Goal: Information Seeking & Learning: Learn about a topic

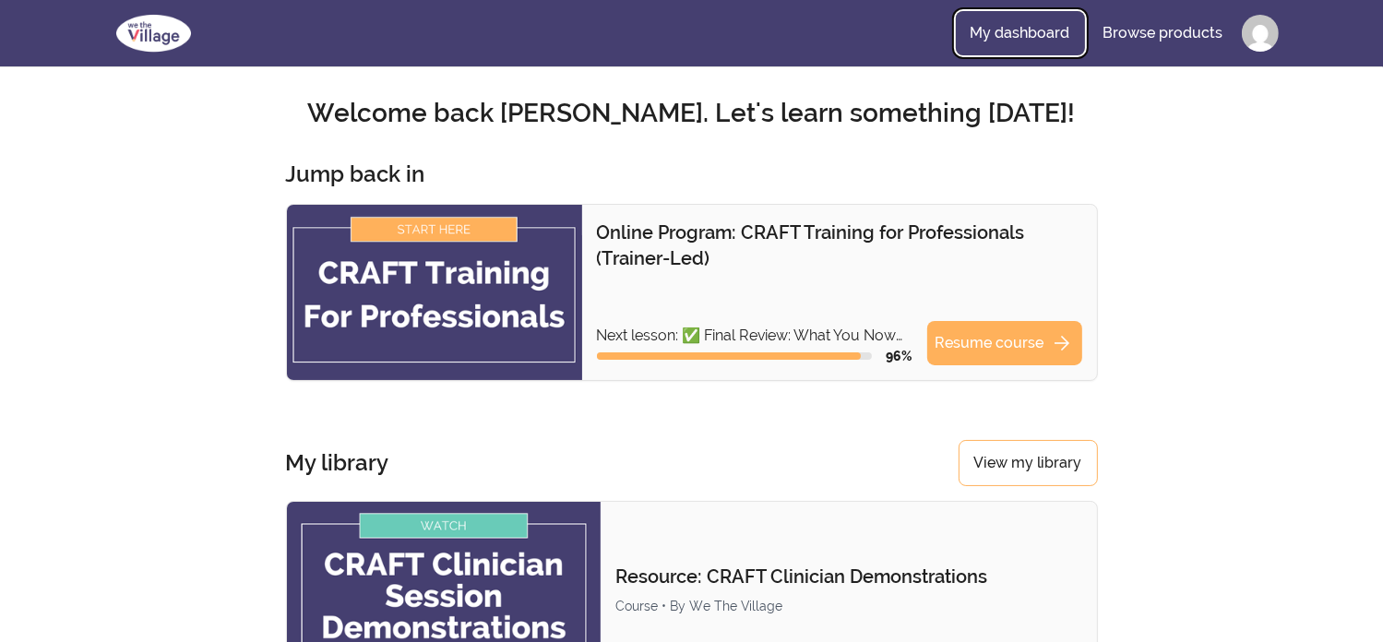
click at [1023, 26] on link "My dashboard" at bounding box center [1020, 33] width 129 height 44
click at [1046, 346] on link "Resume course arrow_forward" at bounding box center [1004, 343] width 155 height 44
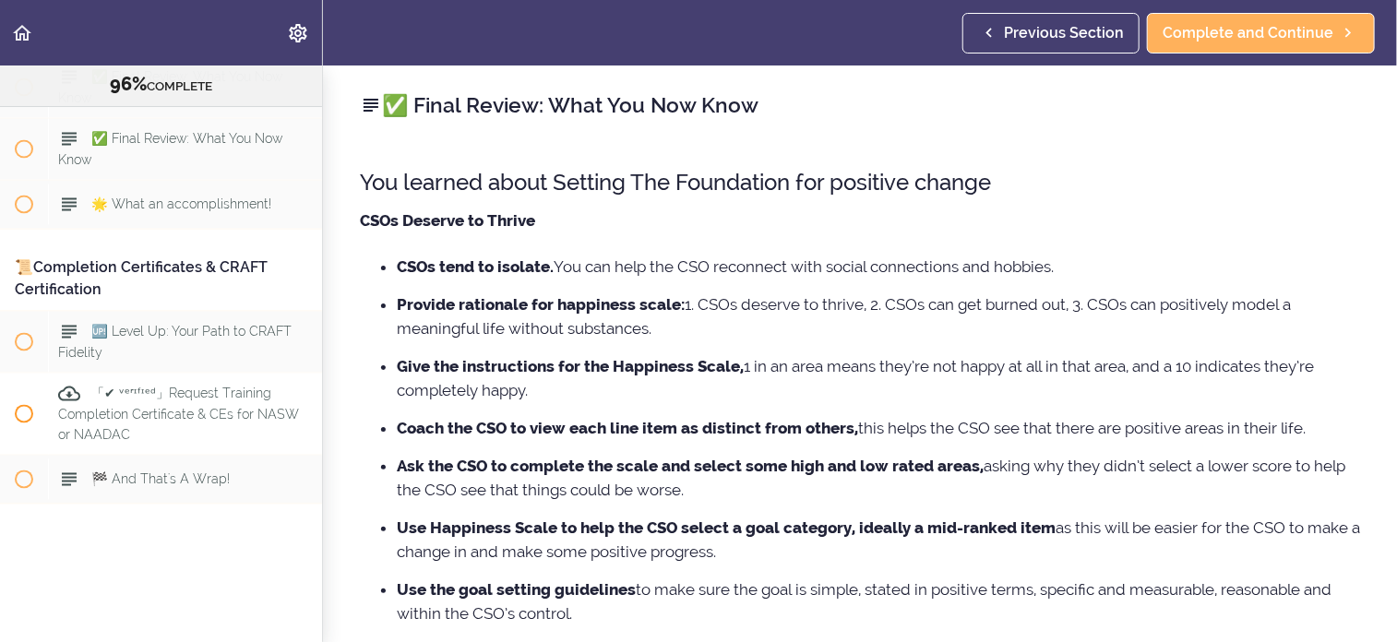
scroll to position [12498, 0]
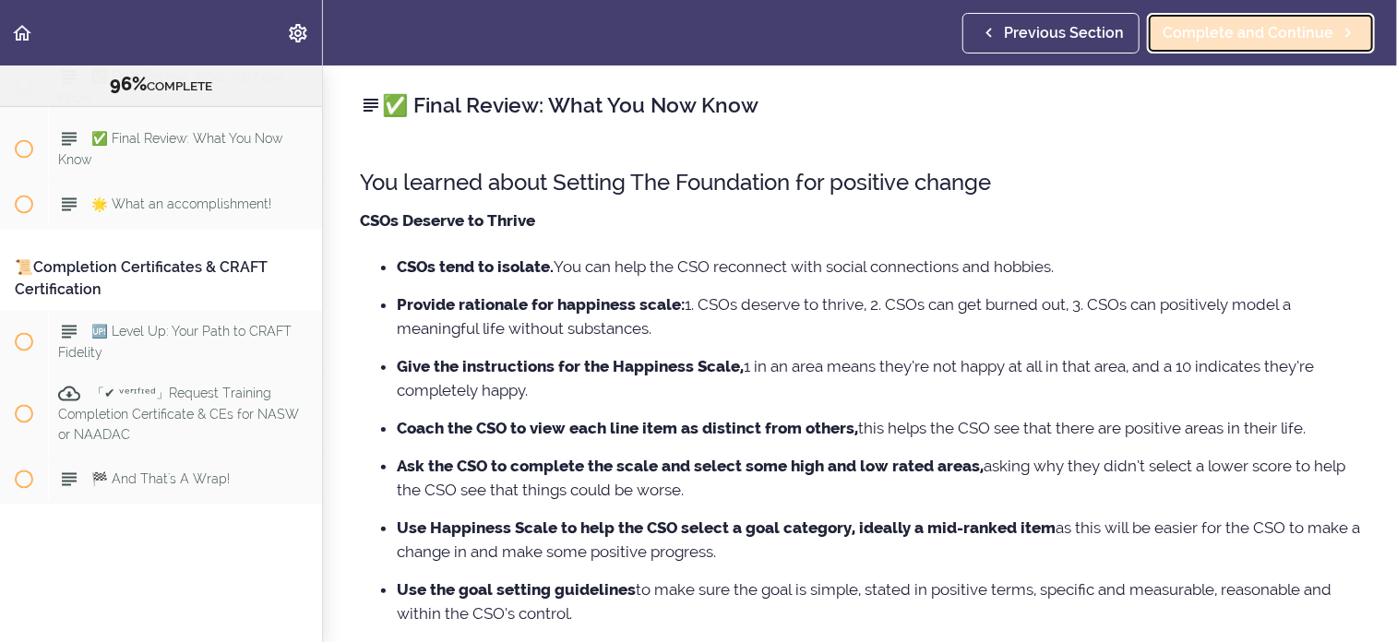
click at [1241, 35] on span "Complete and Continue" at bounding box center [1247, 33] width 171 height 22
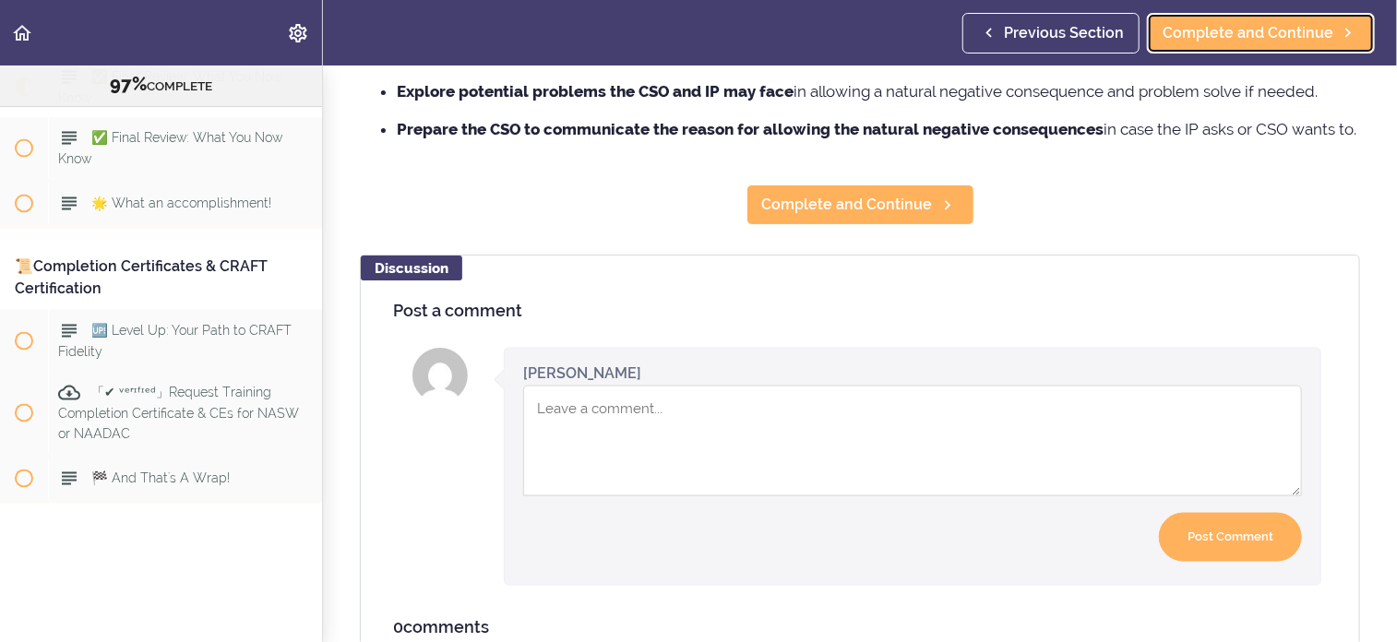
scroll to position [1107, 0]
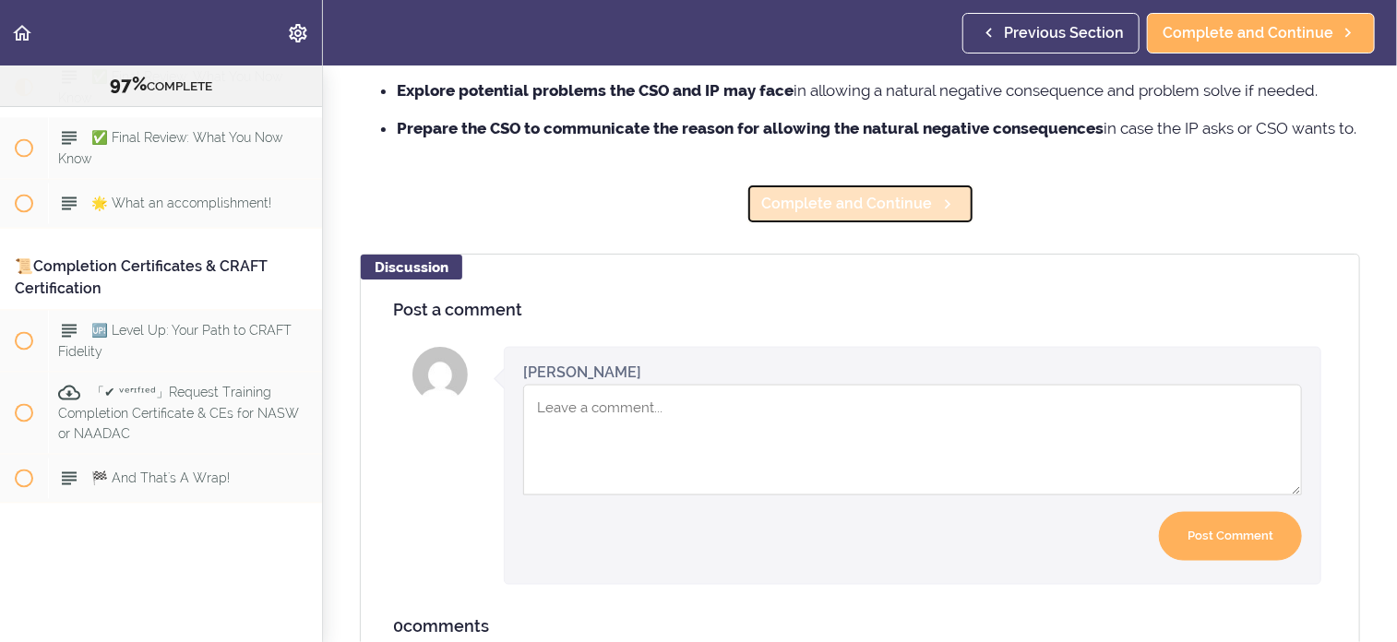
click at [841, 215] on span "Complete and Continue" at bounding box center [847, 204] width 171 height 22
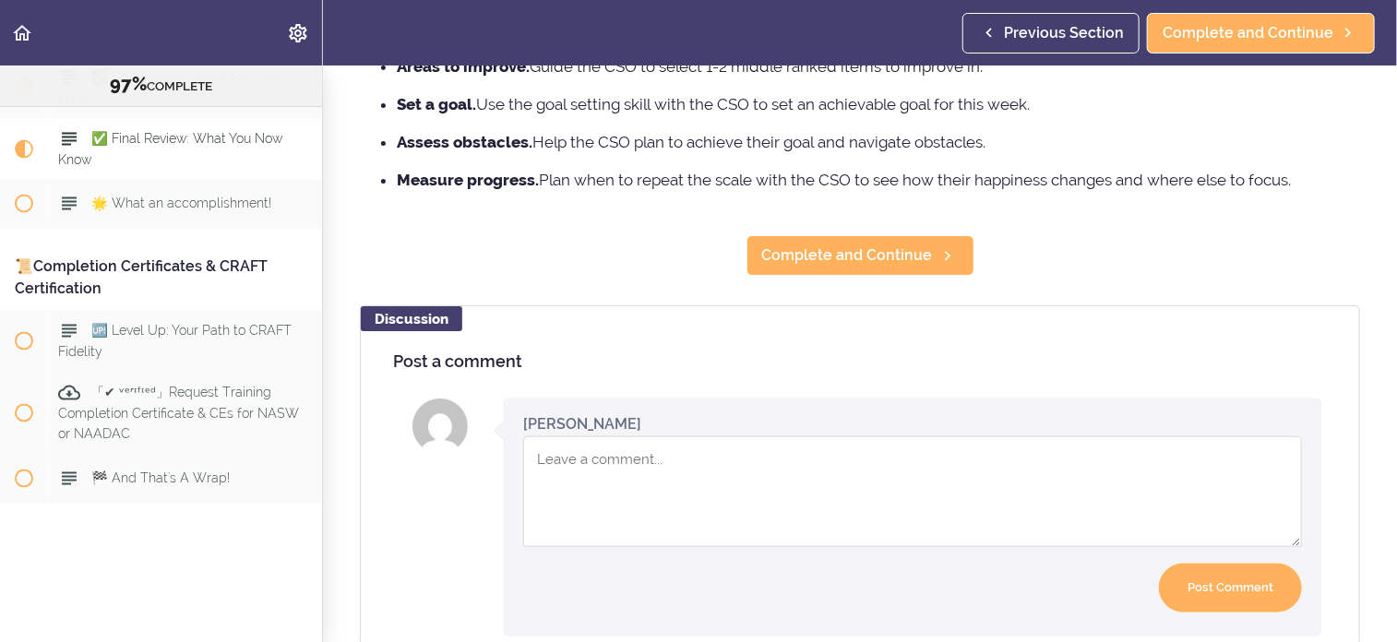
scroll to position [923, 0]
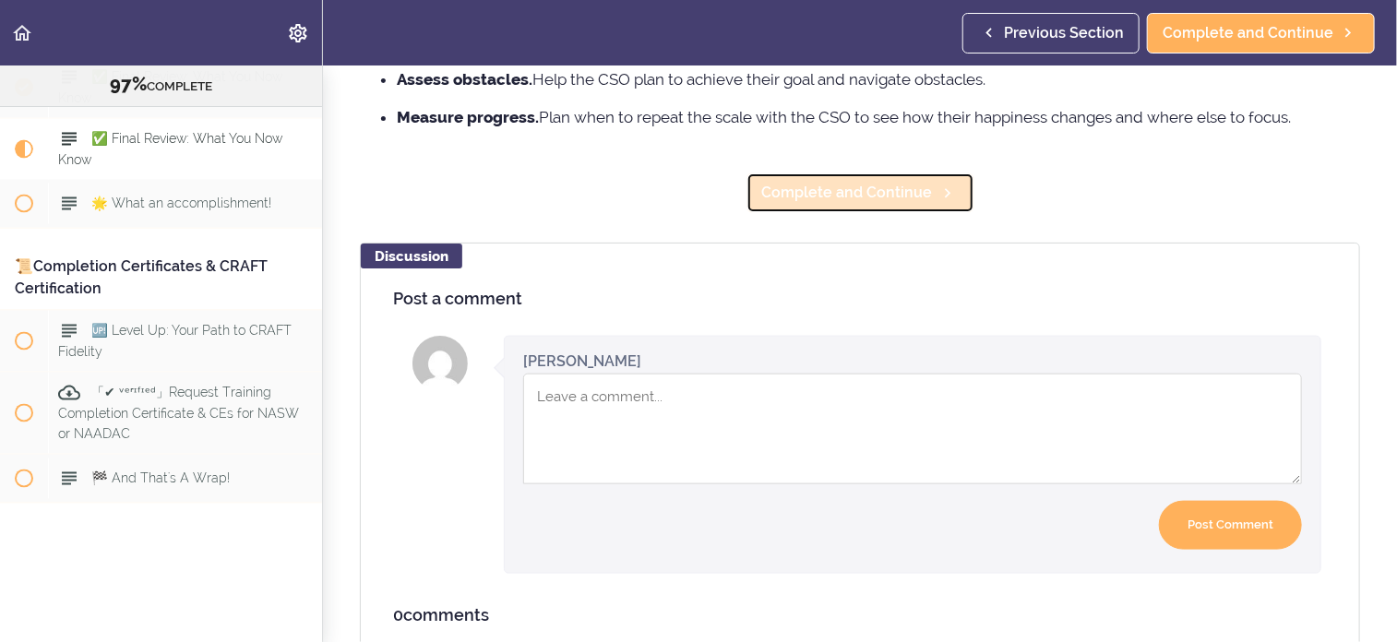
click at [873, 204] on span "Complete and Continue" at bounding box center [847, 193] width 171 height 22
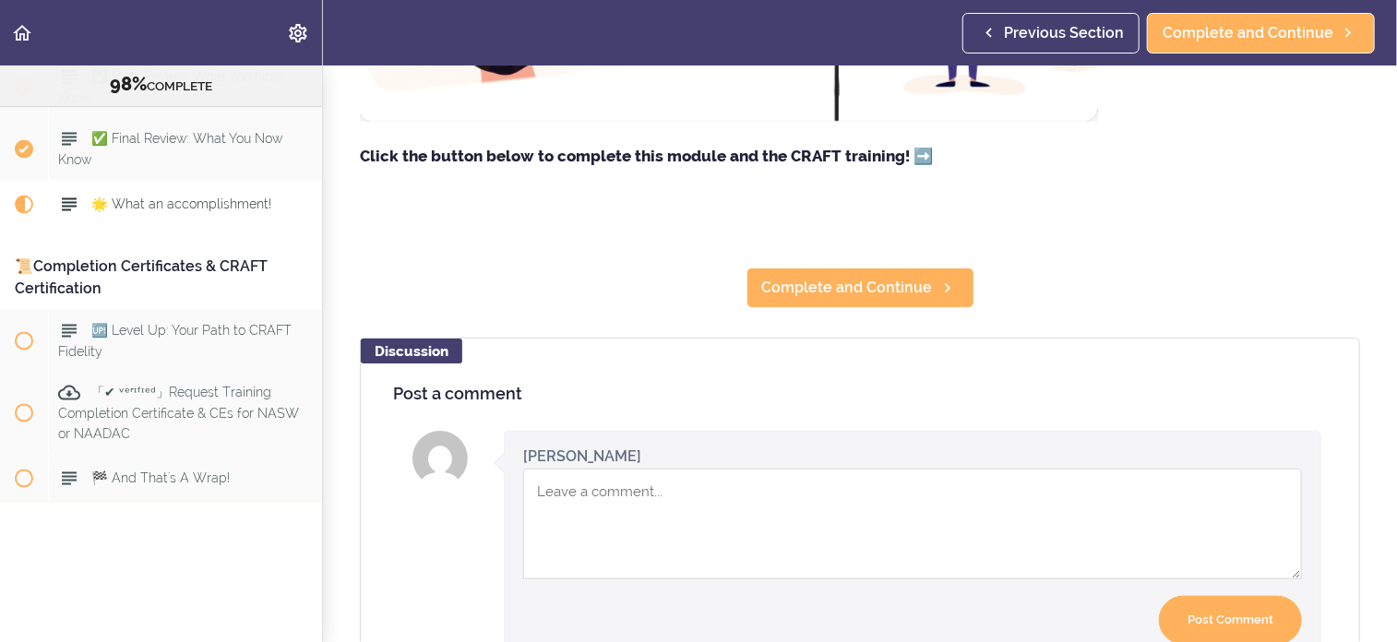
scroll to position [554, 0]
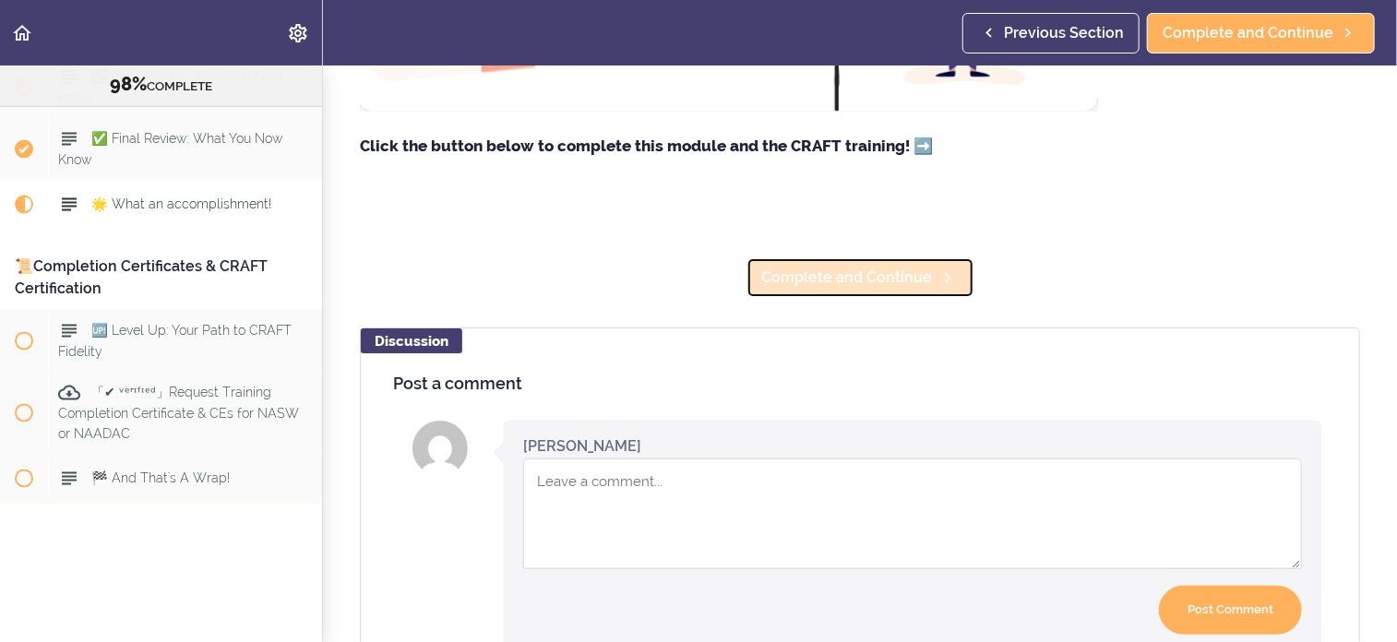
click at [835, 283] on span "Complete and Continue" at bounding box center [847, 278] width 171 height 22
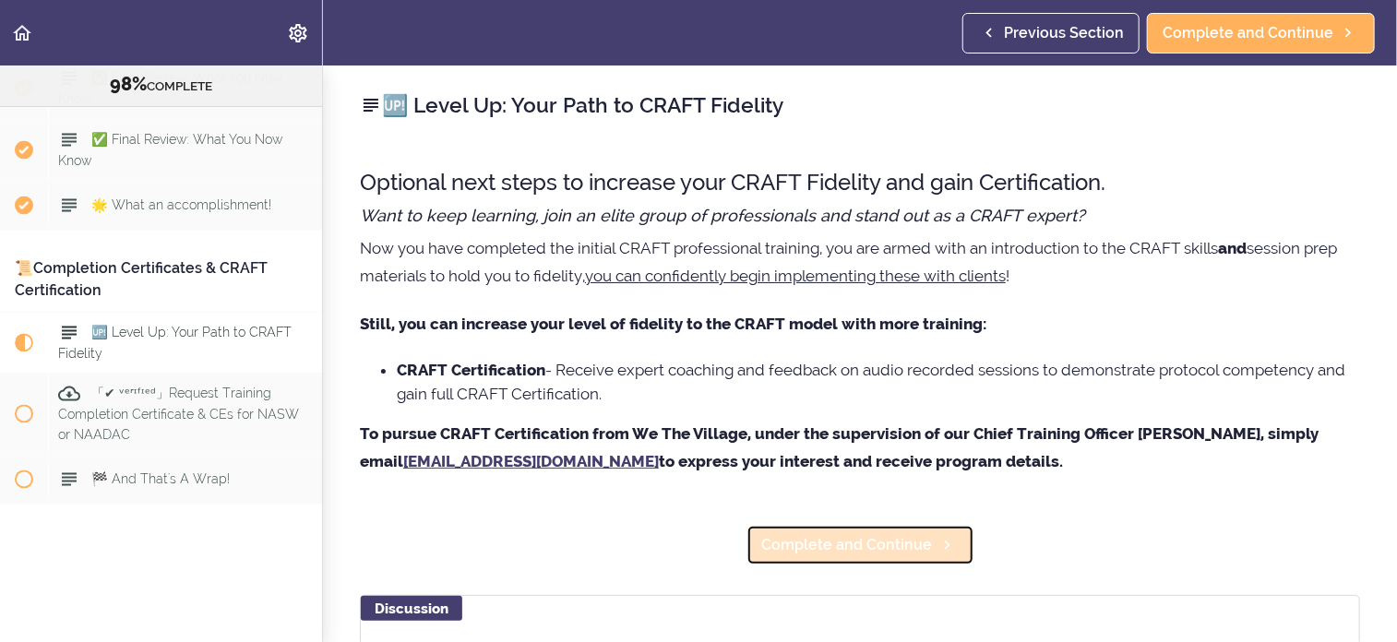
click at [823, 531] on link "Complete and Continue" at bounding box center [860, 545] width 228 height 41
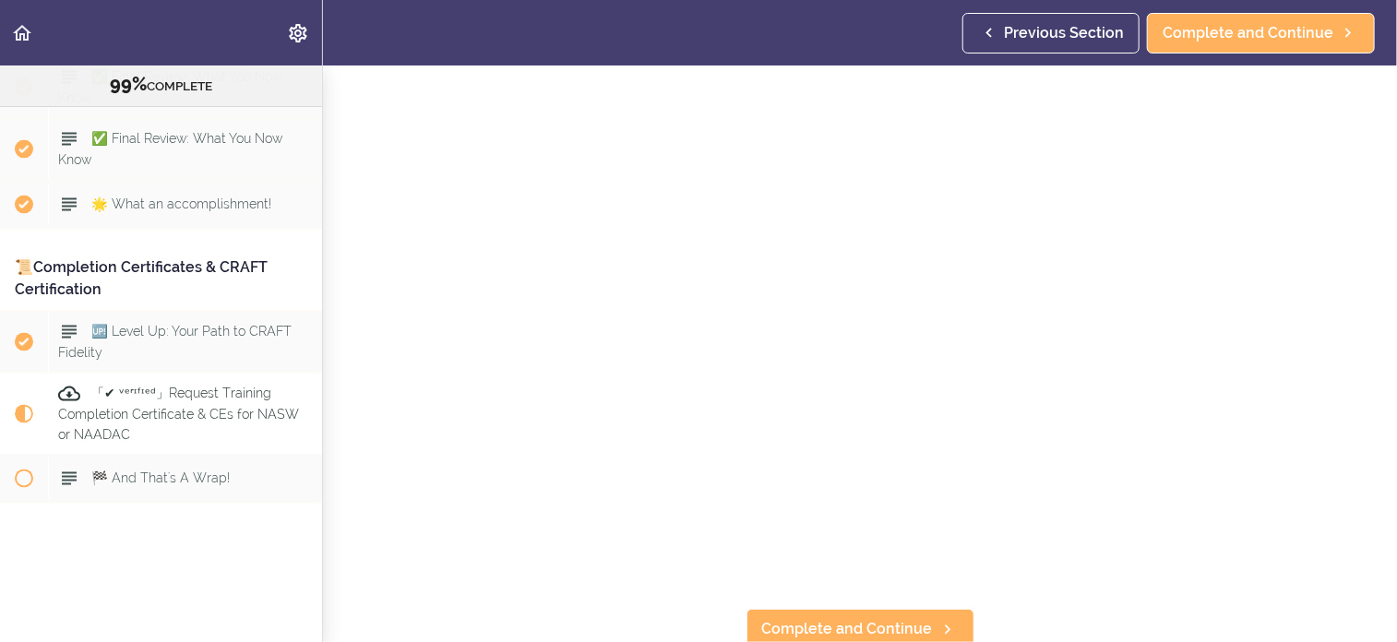
scroll to position [335, 0]
click at [868, 614] on span "Complete and Continue" at bounding box center [847, 622] width 171 height 22
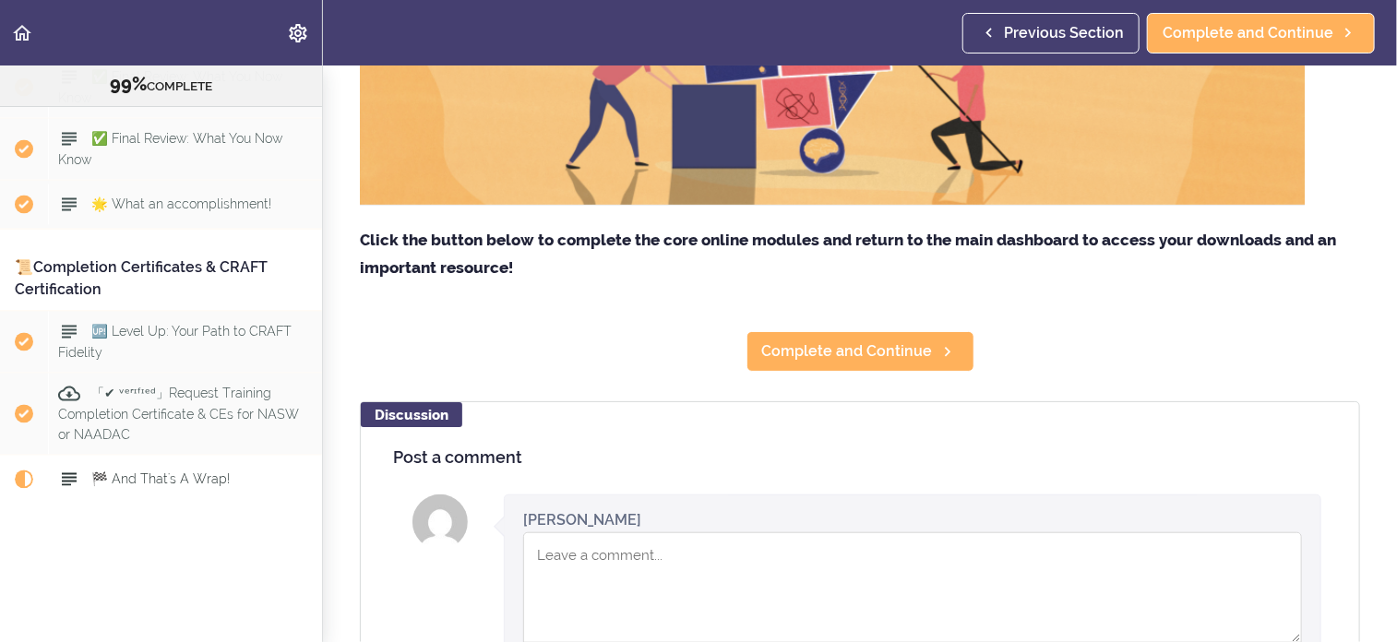
scroll to position [554, 0]
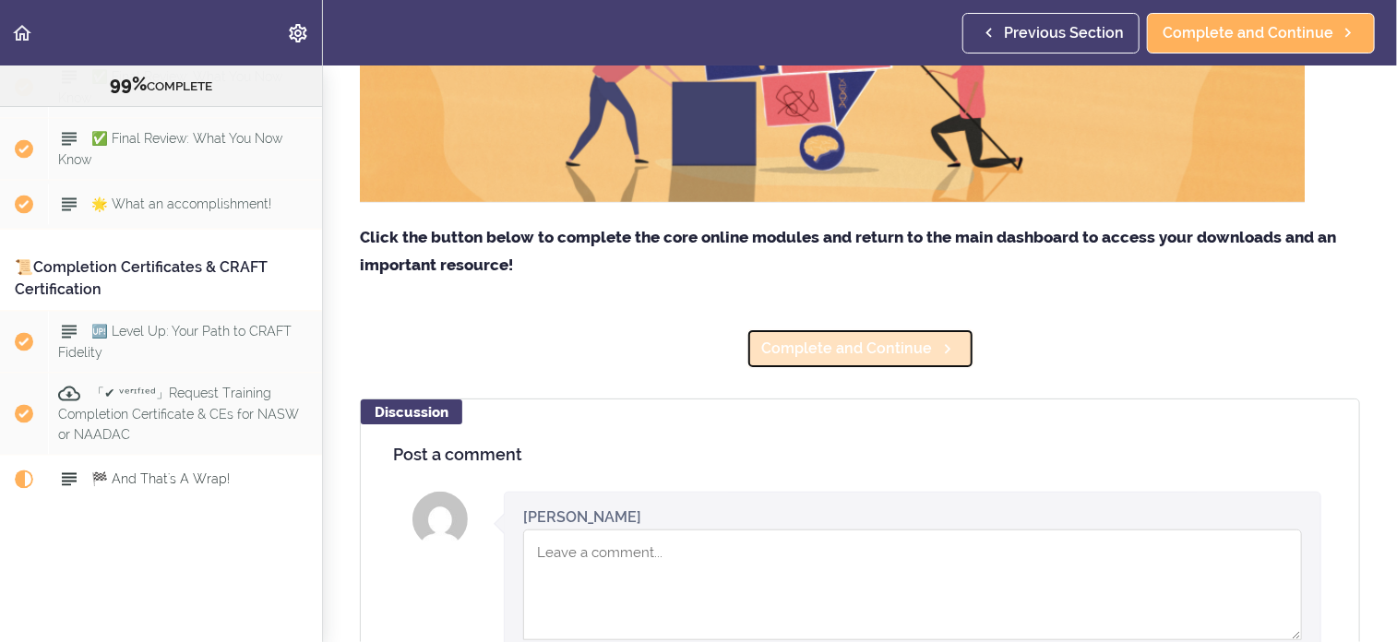
click at [824, 344] on span "Complete and Continue" at bounding box center [847, 349] width 171 height 22
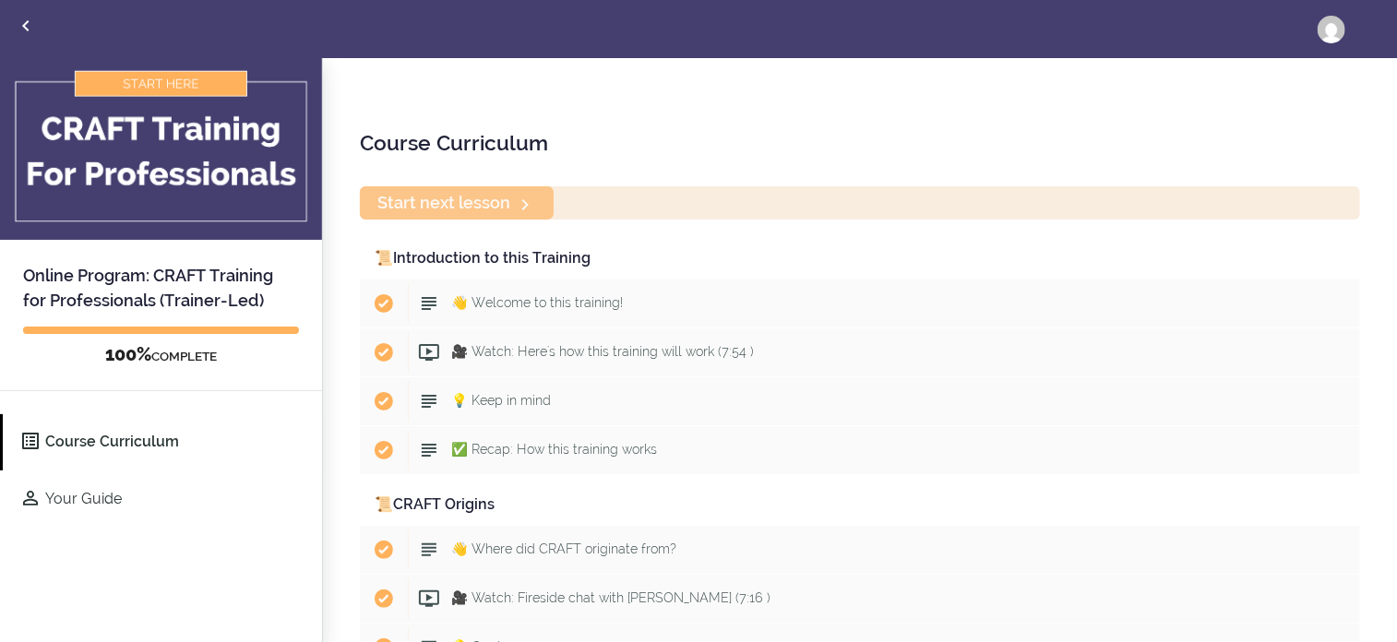
click at [485, 207] on div "Start next lesson" at bounding box center [860, 202] width 1000 height 32
click at [524, 201] on div "Start next lesson" at bounding box center [860, 202] width 1000 height 32
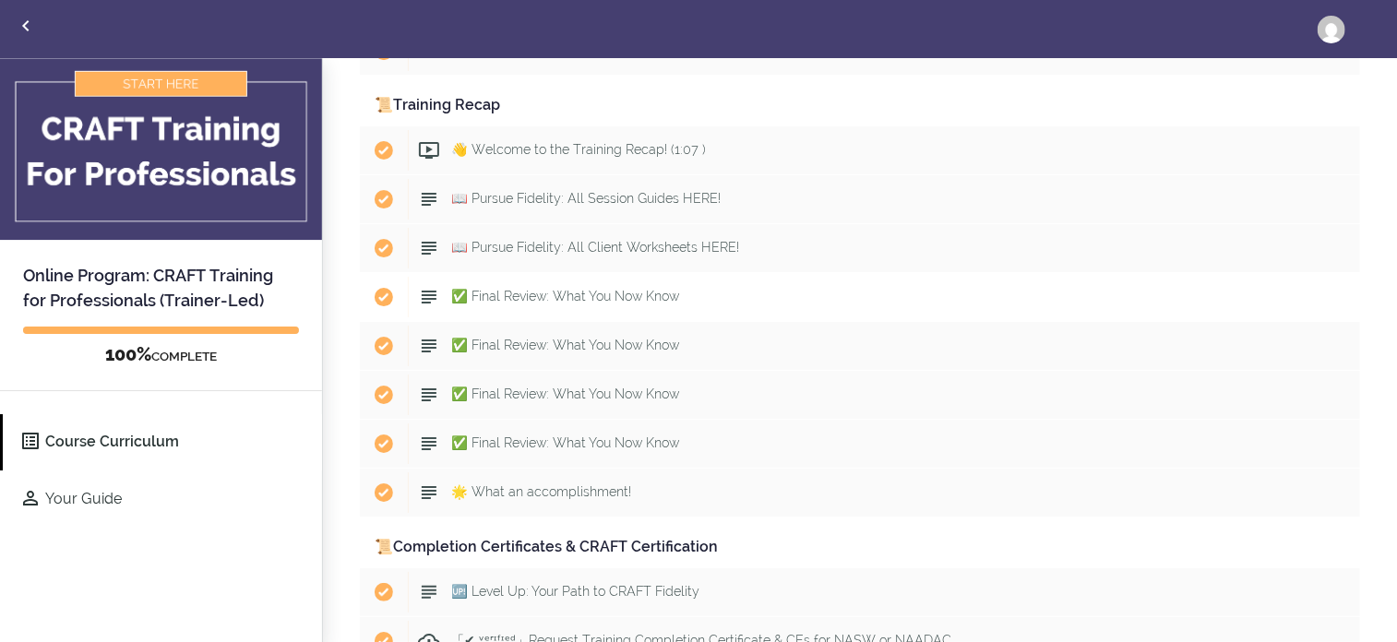
scroll to position [10093, 0]
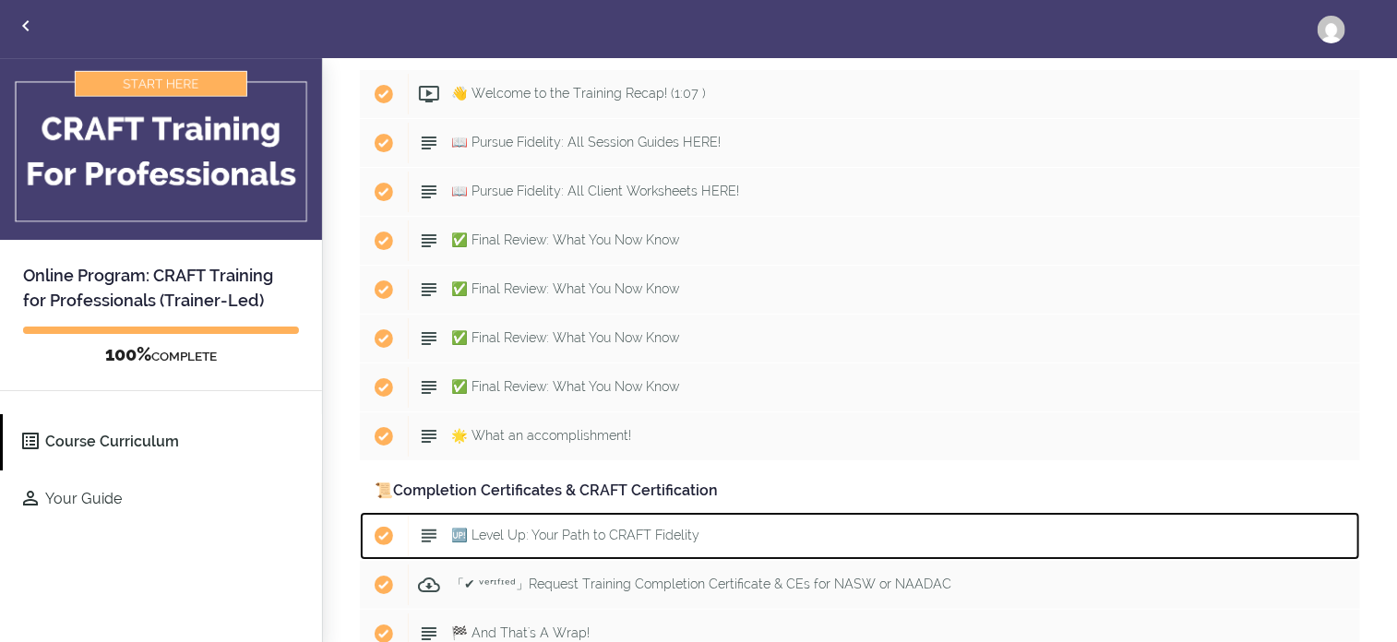
click at [458, 528] on span "🆙 Level Up: Your Path to CRAFT Fidelity" at bounding box center [575, 535] width 248 height 15
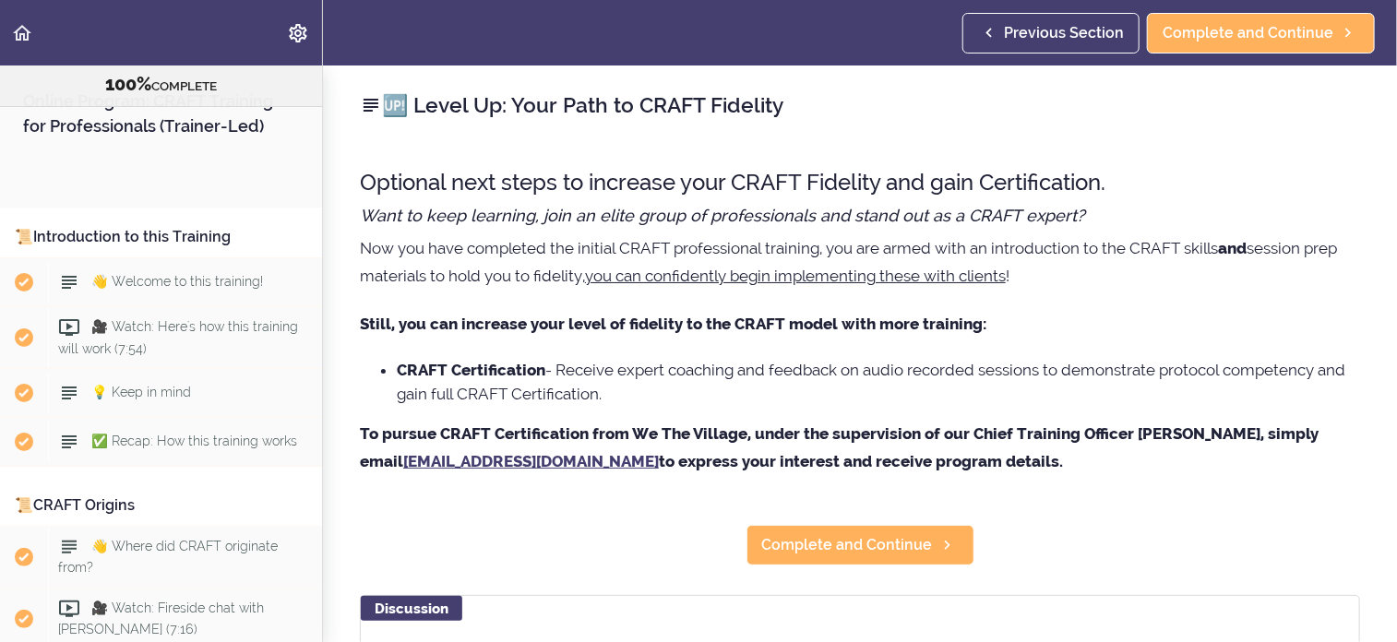
scroll to position [12498, 0]
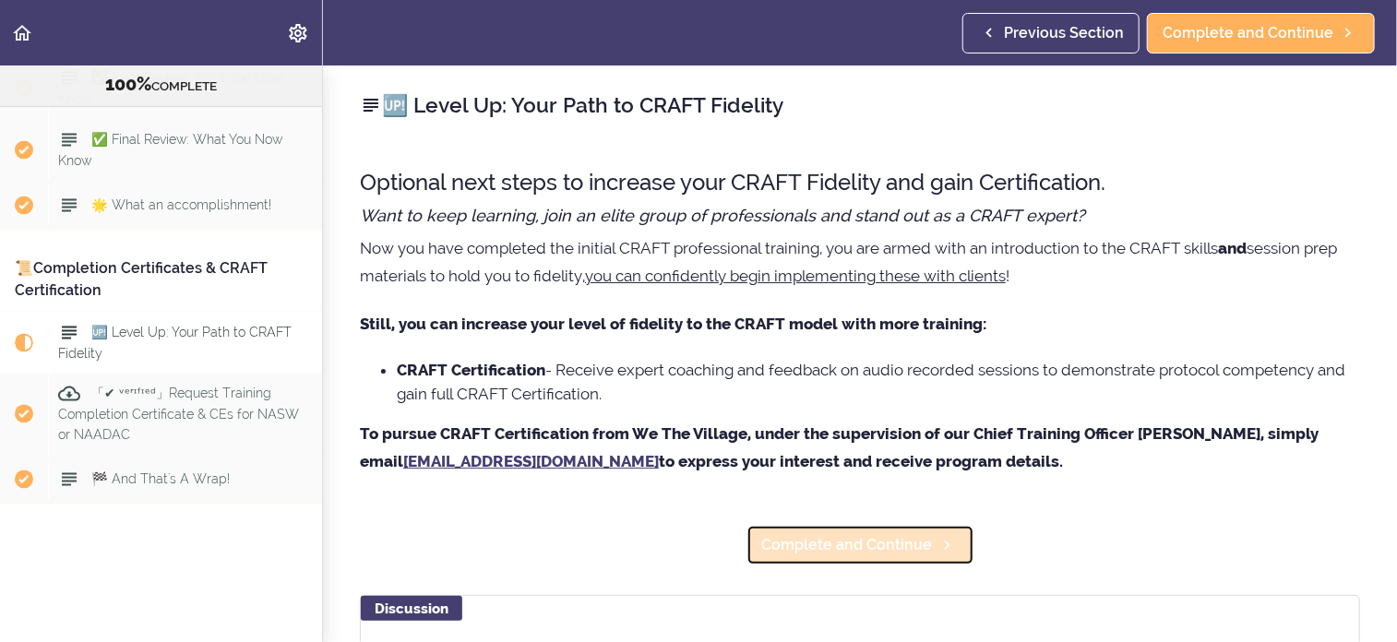
click at [901, 542] on span "Complete and Continue" at bounding box center [847, 545] width 171 height 22
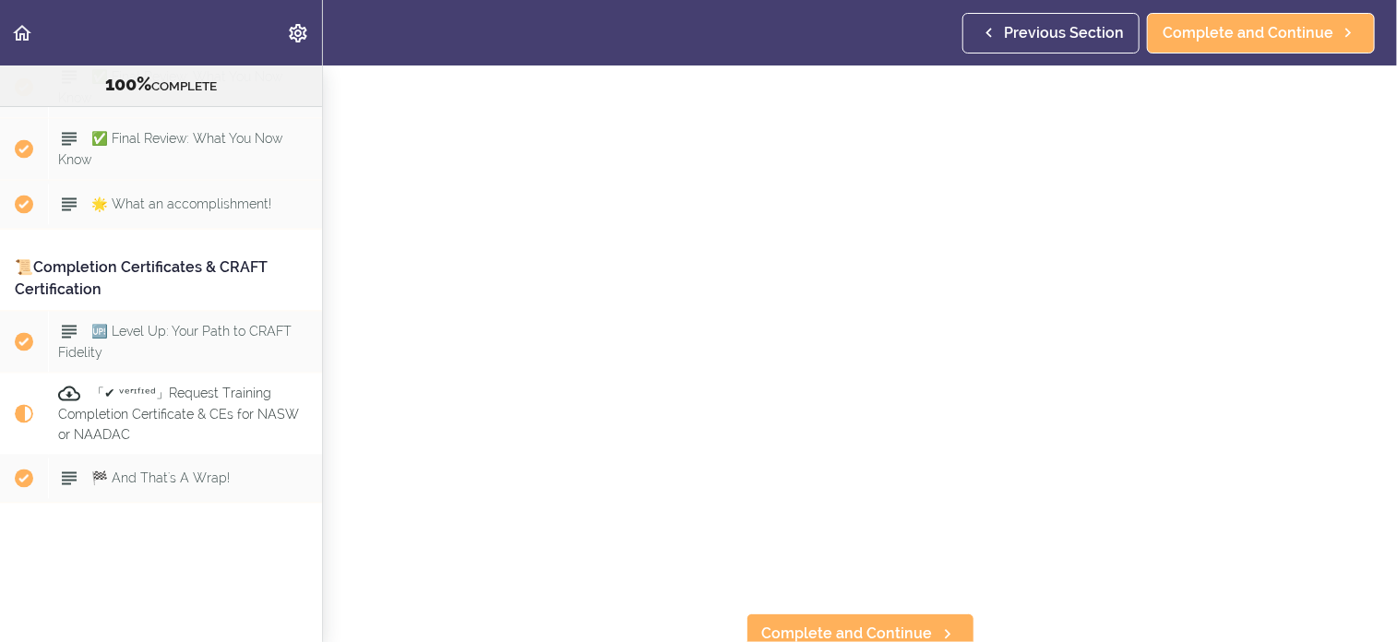
scroll to position [335, 0]
click at [819, 611] on span "Complete and Continue" at bounding box center [847, 622] width 171 height 22
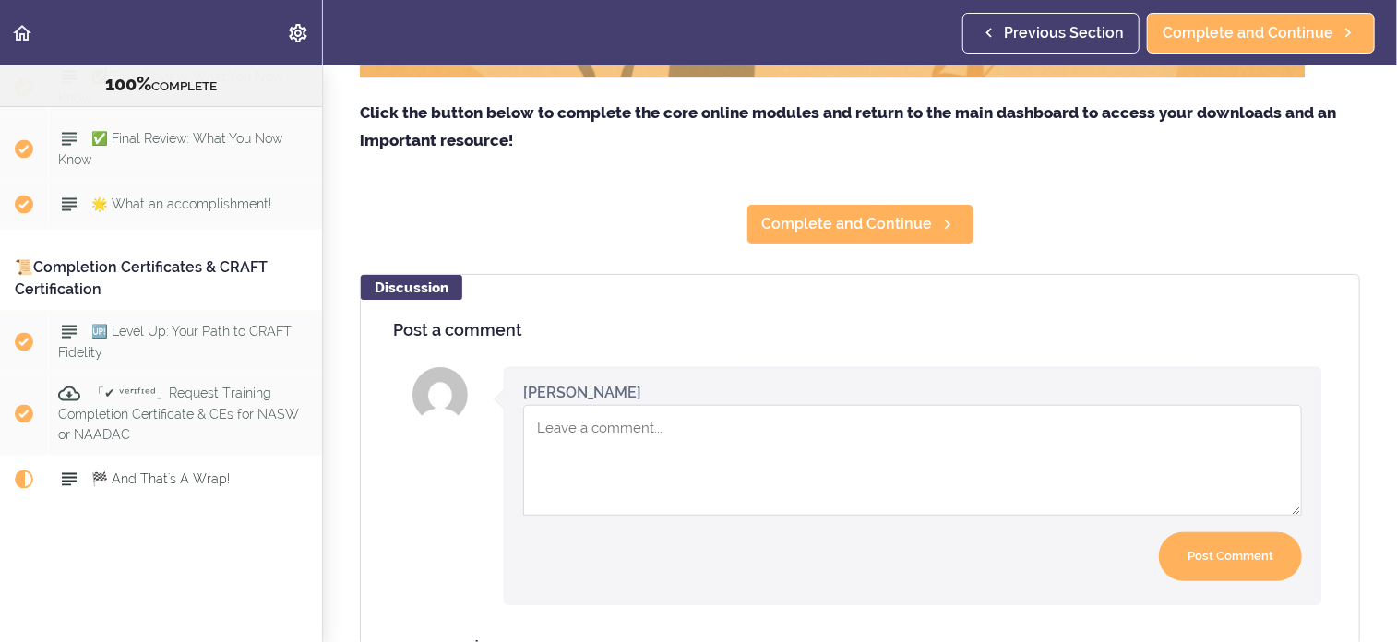
scroll to position [738, 0]
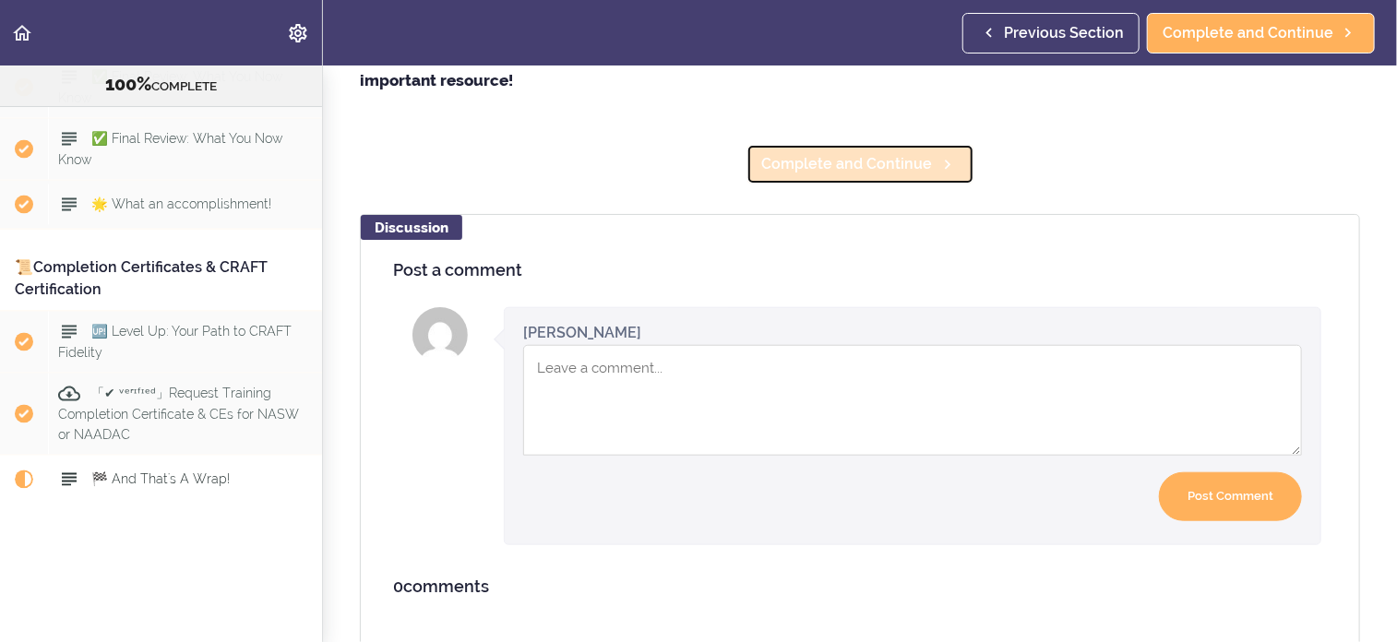
click at [862, 163] on span "Complete and Continue" at bounding box center [847, 164] width 171 height 22
